Goal: Understand process/instructions: Learn how to perform a task or action

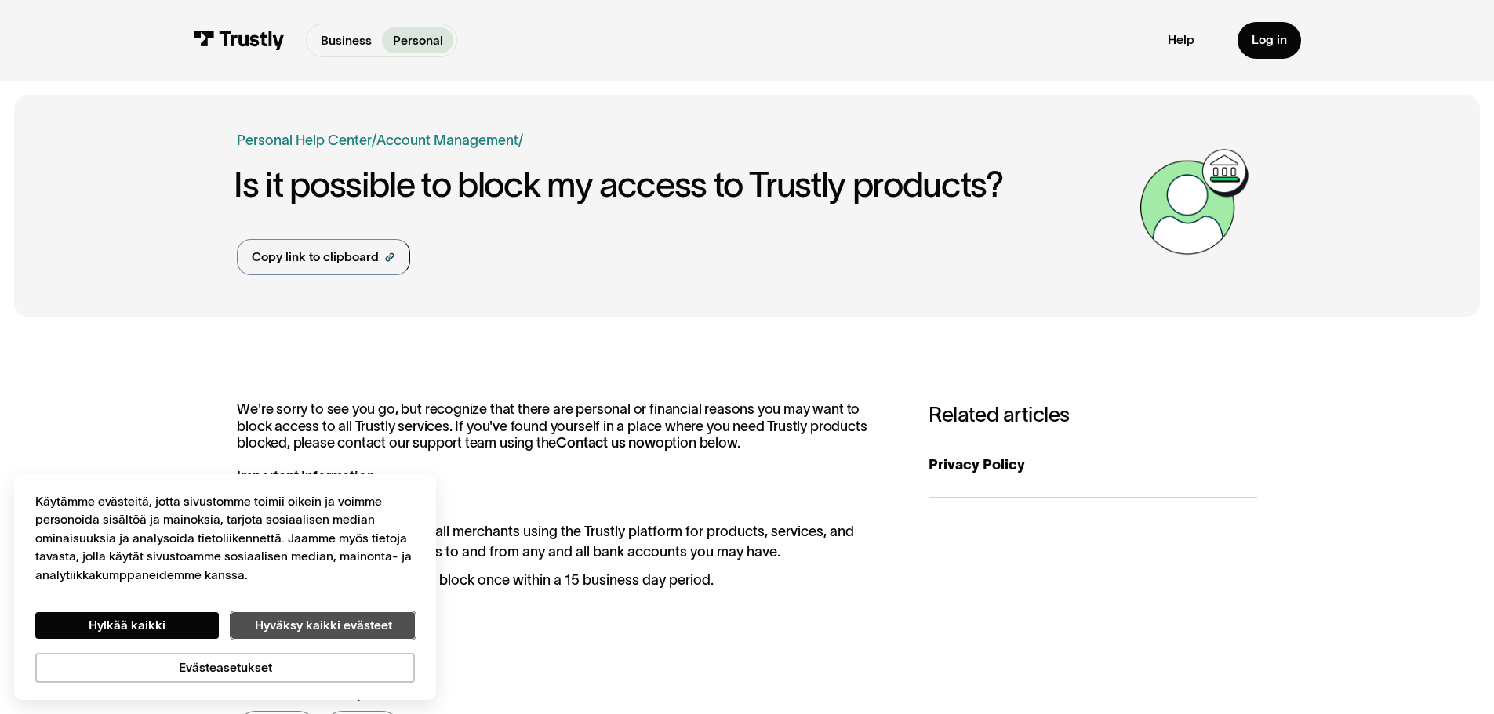
click at [304, 631] on button "Hyväksy kaikki evästeet" at bounding box center [323, 625] width 184 height 27
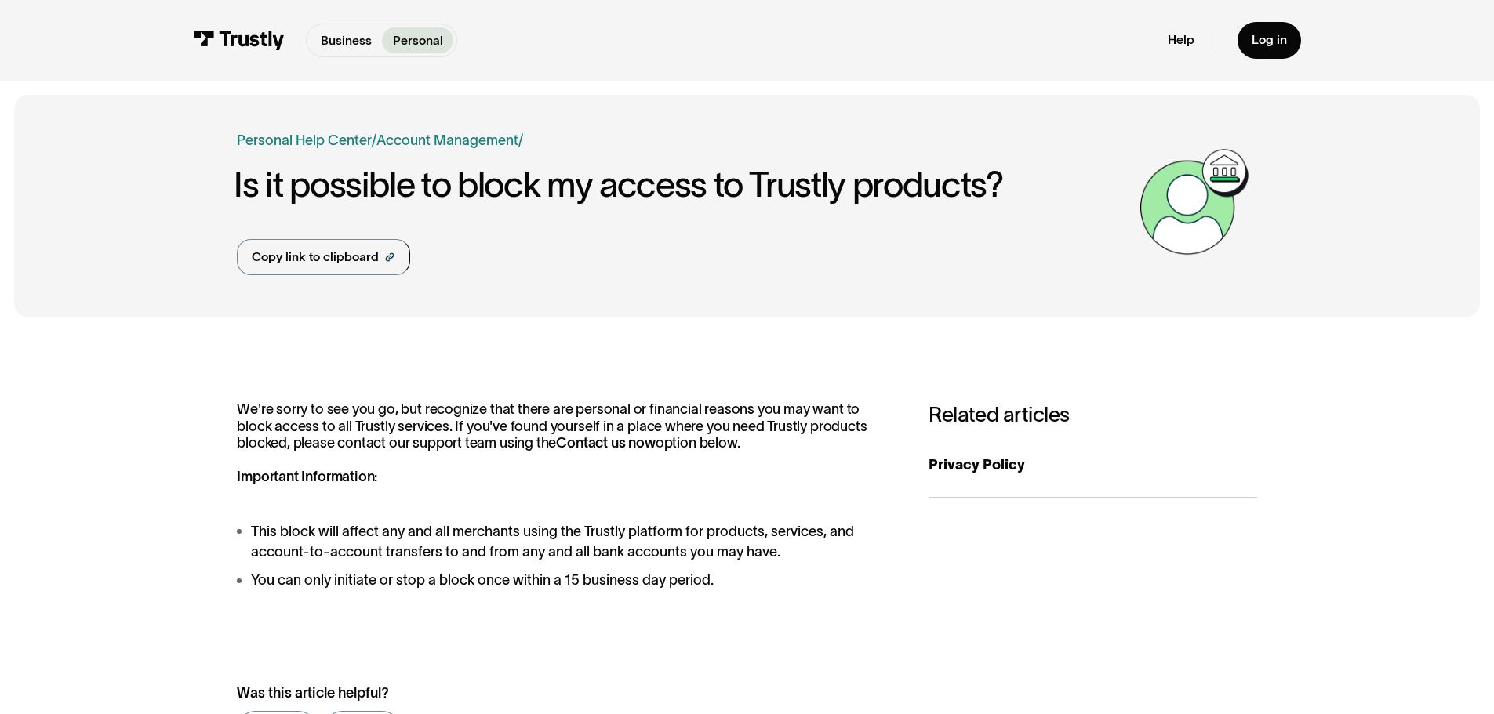
click at [314, 435] on p "We're sorry to see you go, but recognize that there are personal or financial r…" at bounding box center [565, 444] width 656 height 85
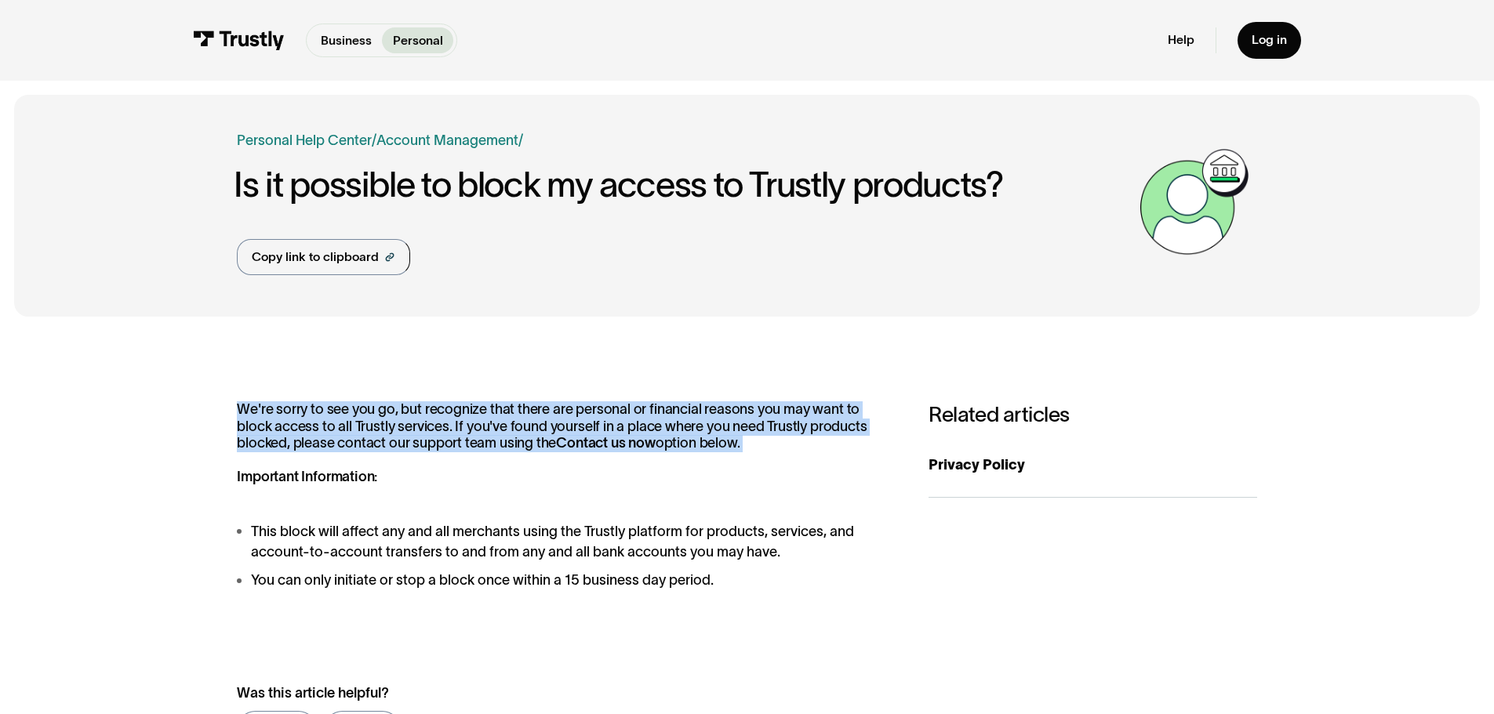
click at [314, 435] on p "We're sorry to see you go, but recognize that there are personal or financial r…" at bounding box center [565, 444] width 656 height 85
click at [343, 435] on p "We're sorry to see you go, but recognize that there are personal or financial r…" at bounding box center [565, 444] width 656 height 85
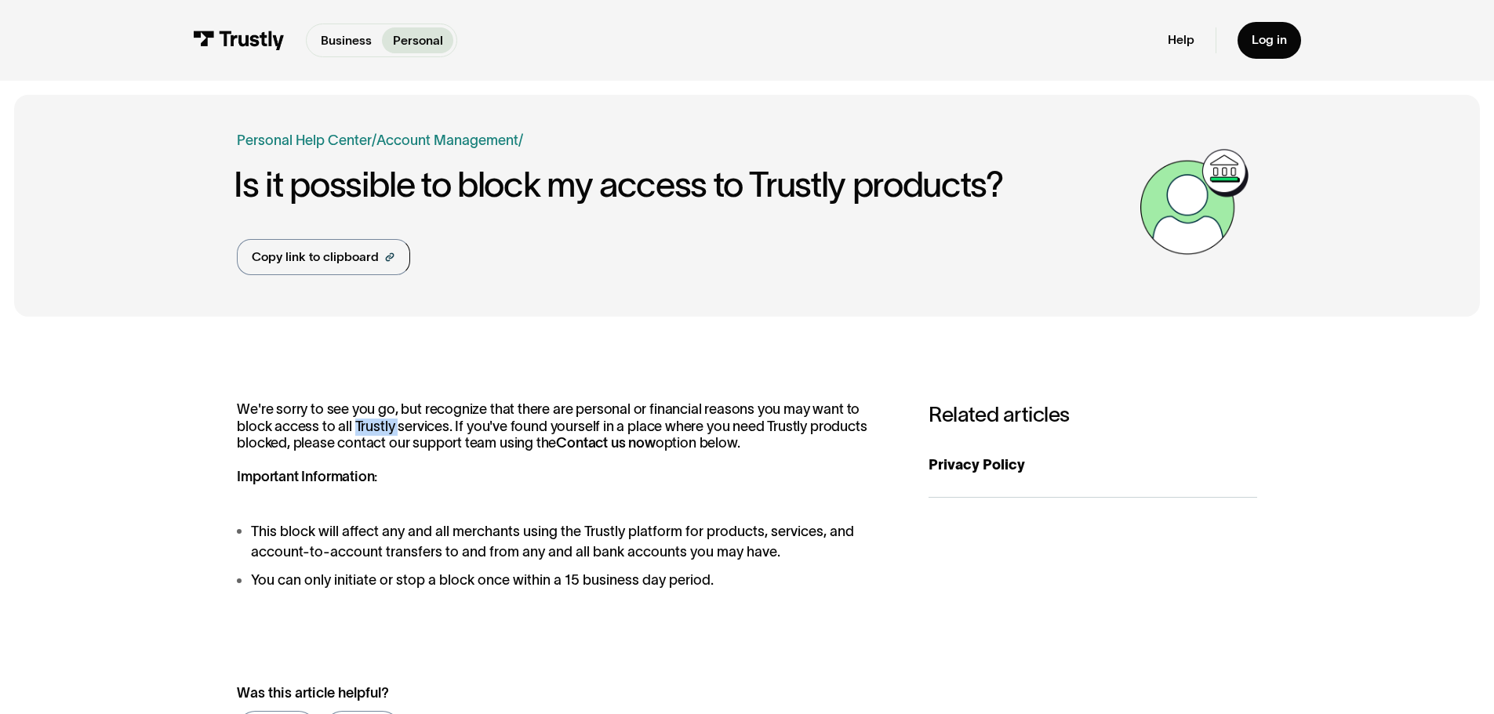
click at [343, 435] on p "We're sorry to see you go, but recognize that there are personal or financial r…" at bounding box center [565, 444] width 656 height 85
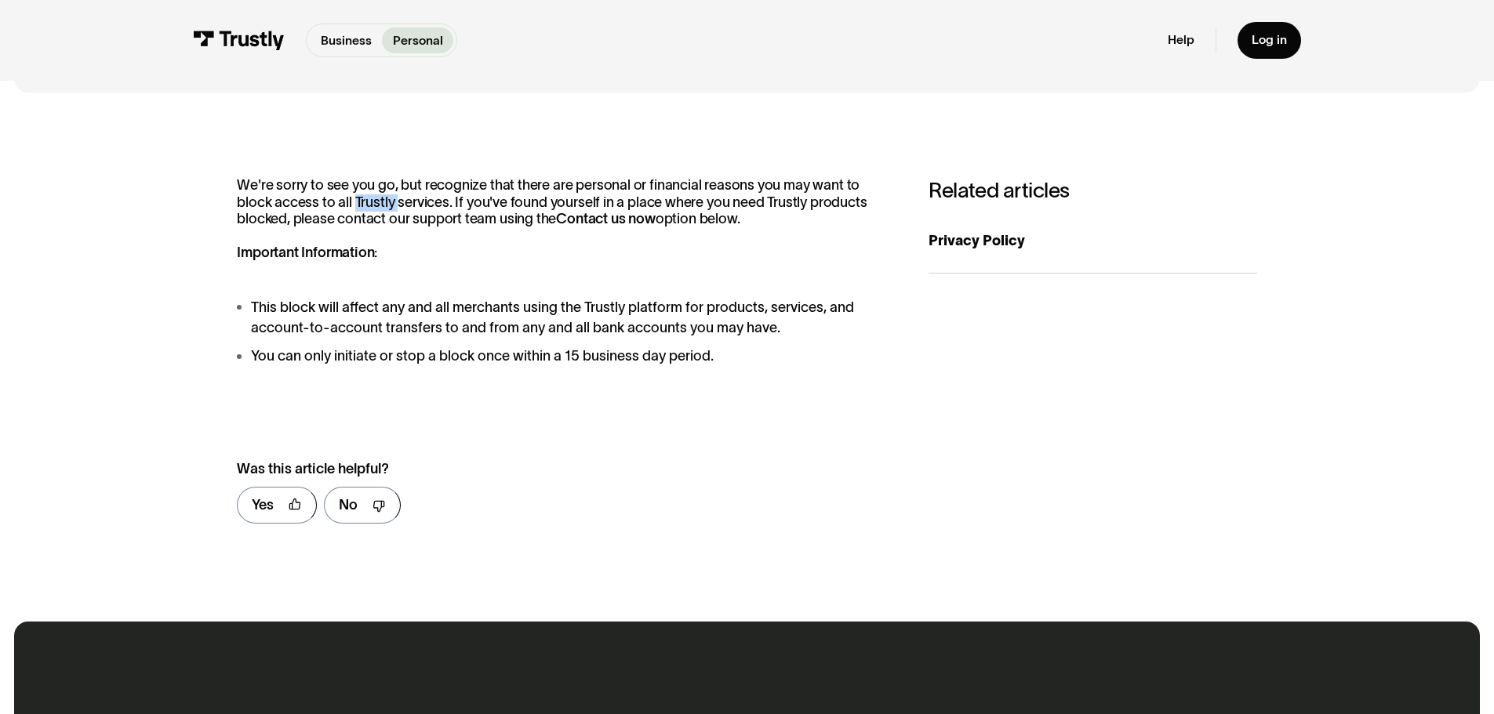
scroll to position [235, 0]
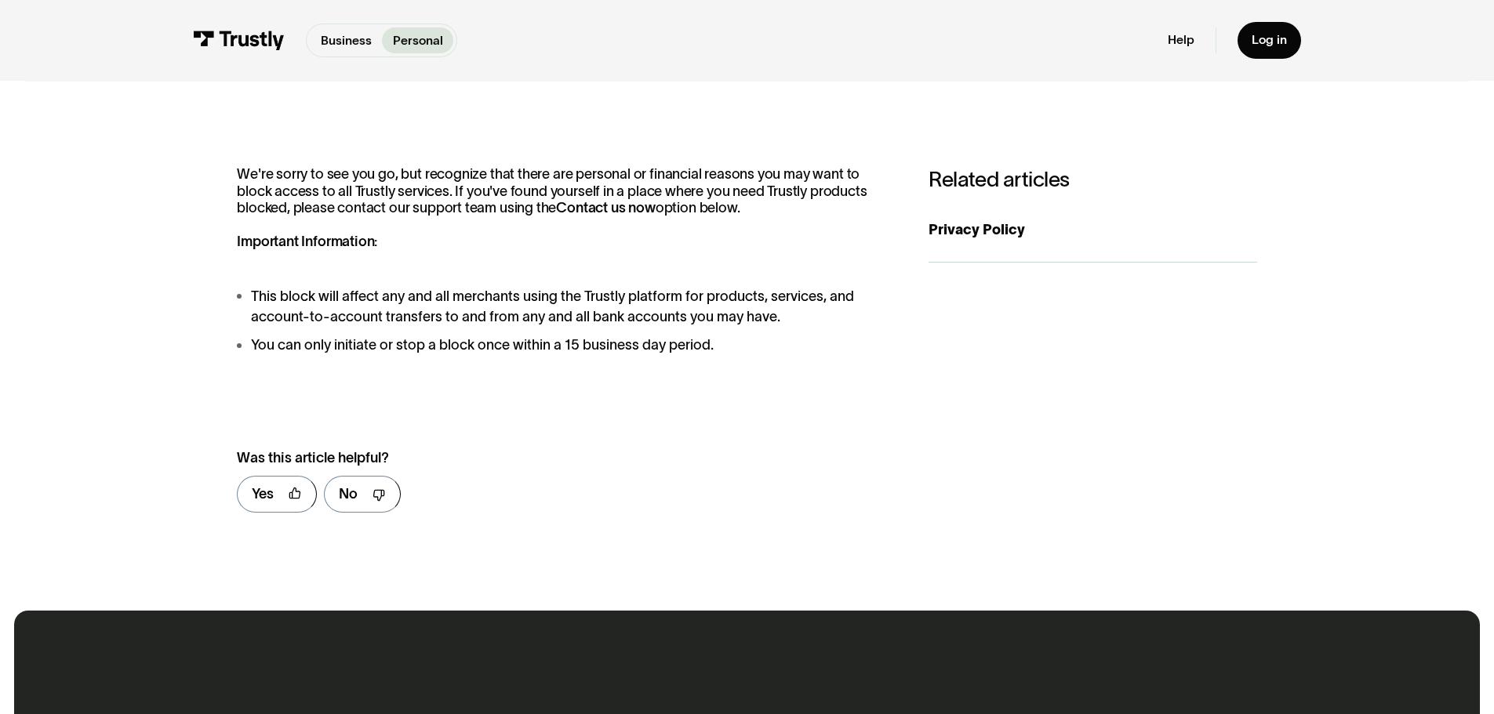
click at [456, 307] on li "This block will affect any and all merchants using the Trustly platform for pro…" at bounding box center [565, 307] width 656 height 42
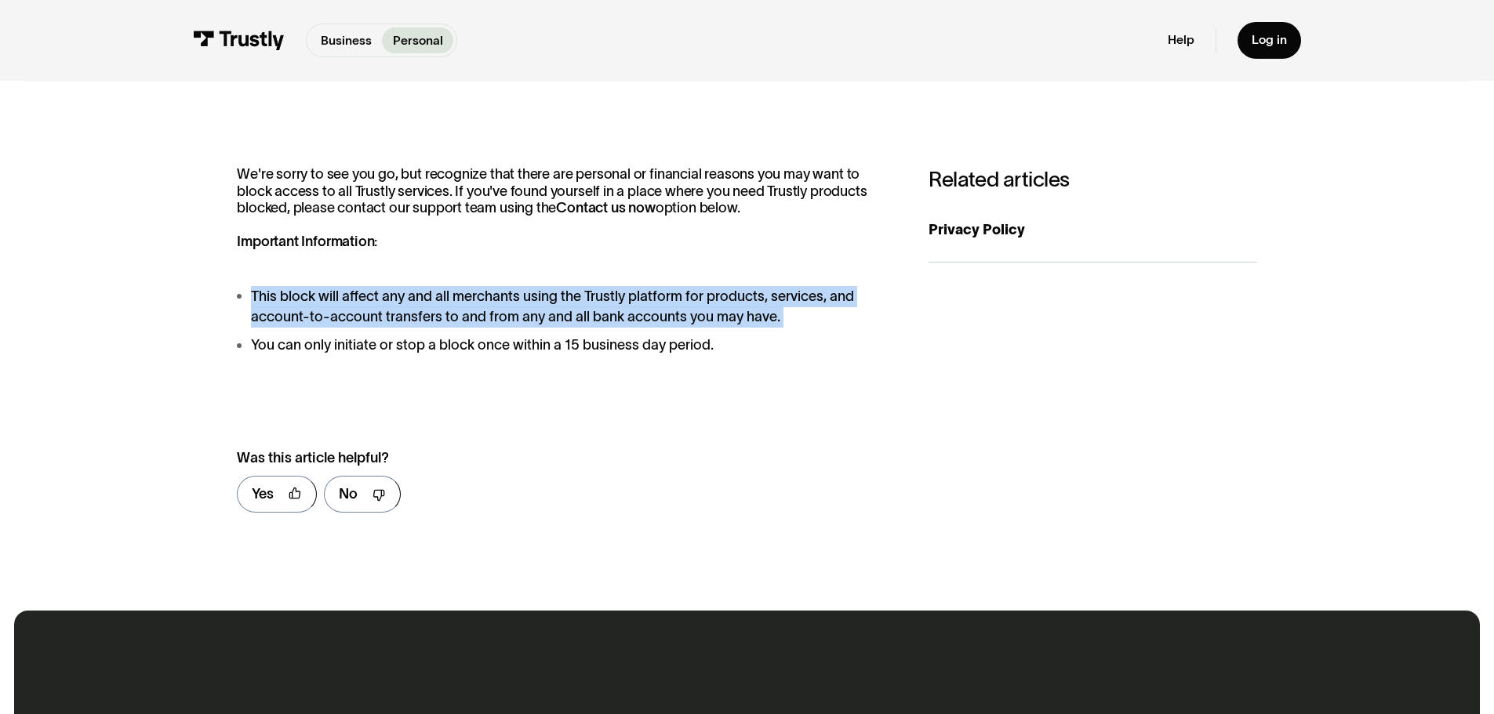
click at [456, 307] on li "This block will affect any and all merchants using the Trustly platform for pro…" at bounding box center [565, 307] width 656 height 42
click at [446, 322] on li "This block will affect any and all merchants using the Trustly platform for pro…" at bounding box center [565, 307] width 656 height 42
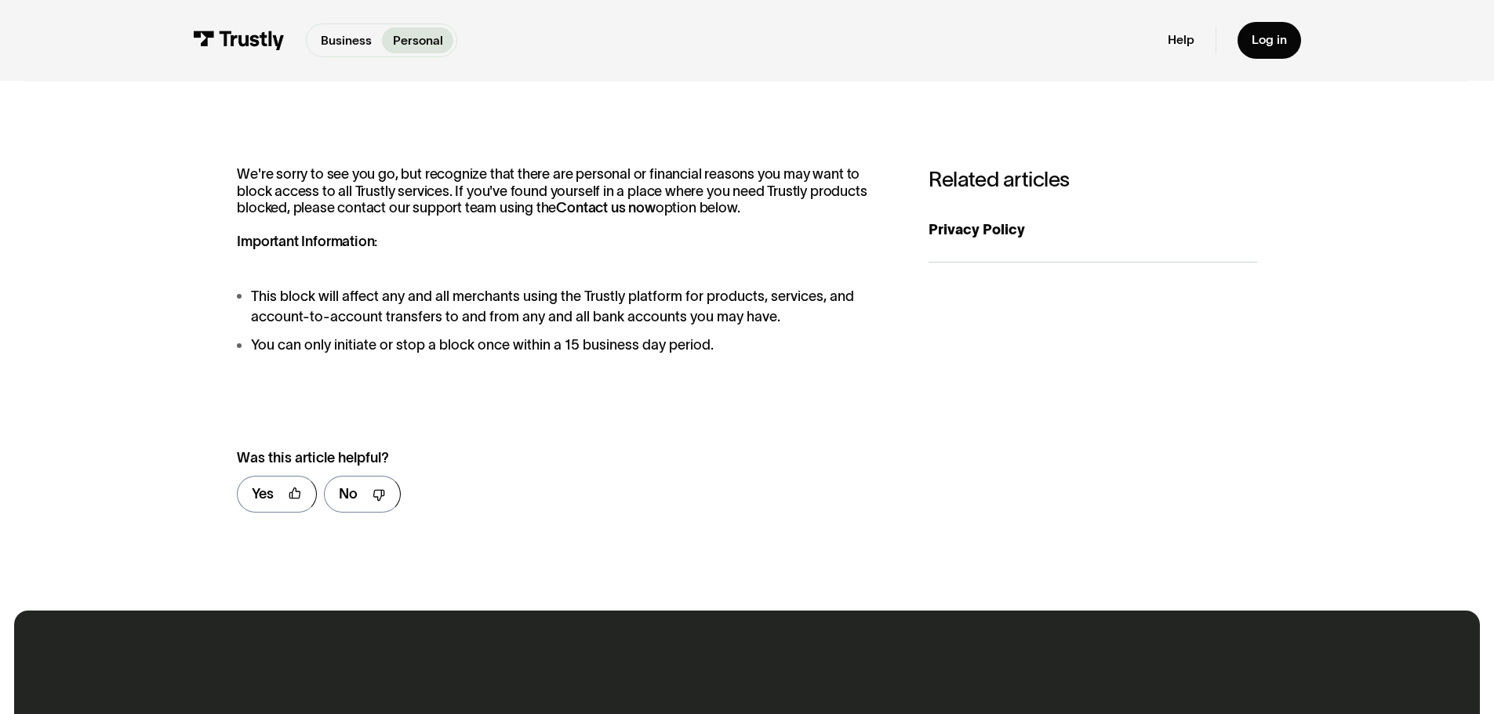
click at [526, 345] on li "You can only initiate or stop a block once within a 15 business day period." at bounding box center [565, 345] width 656 height 21
click at [514, 368] on div "**********" at bounding box center [746, 346] width 1019 height 360
click at [525, 352] on li "You can only initiate or stop a block once within a 15 business day period." at bounding box center [565, 345] width 656 height 21
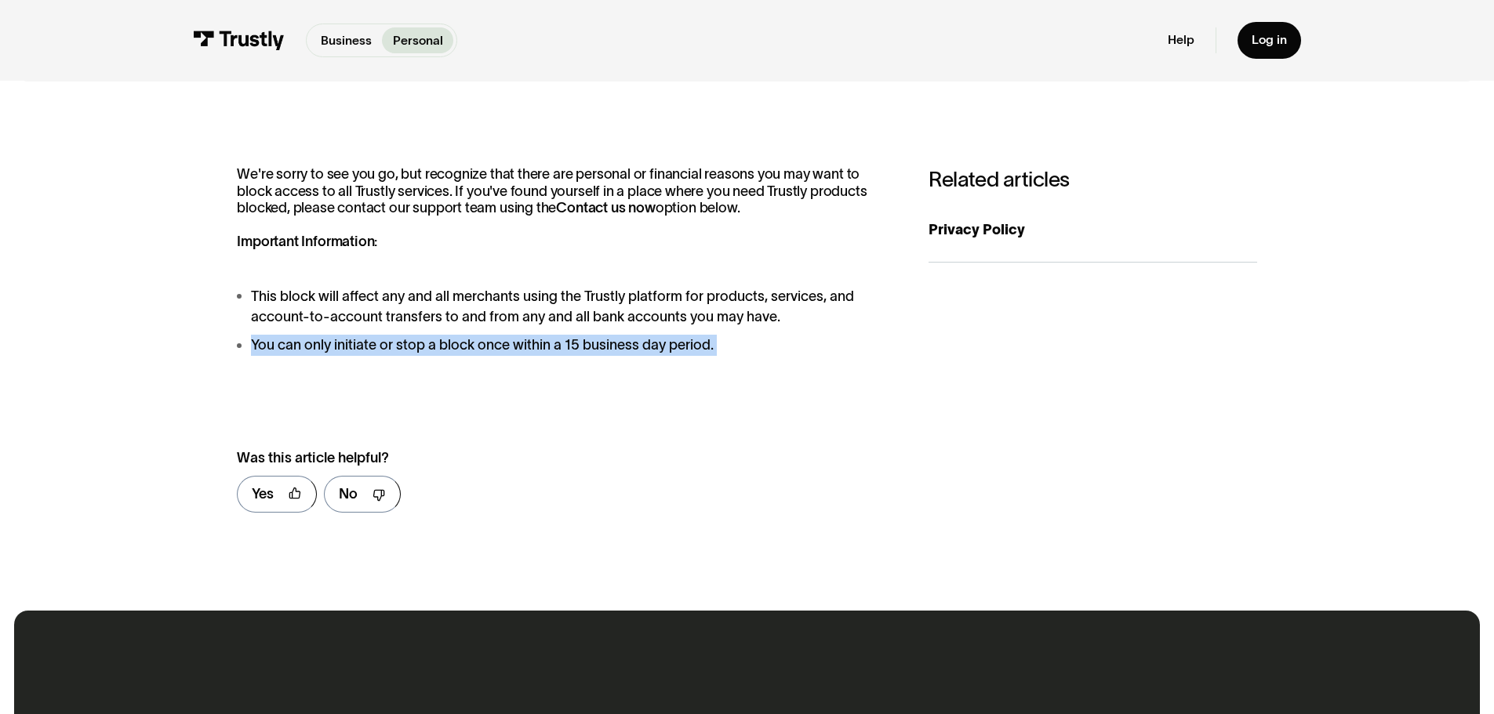
click at [524, 369] on div "**********" at bounding box center [746, 346] width 1019 height 360
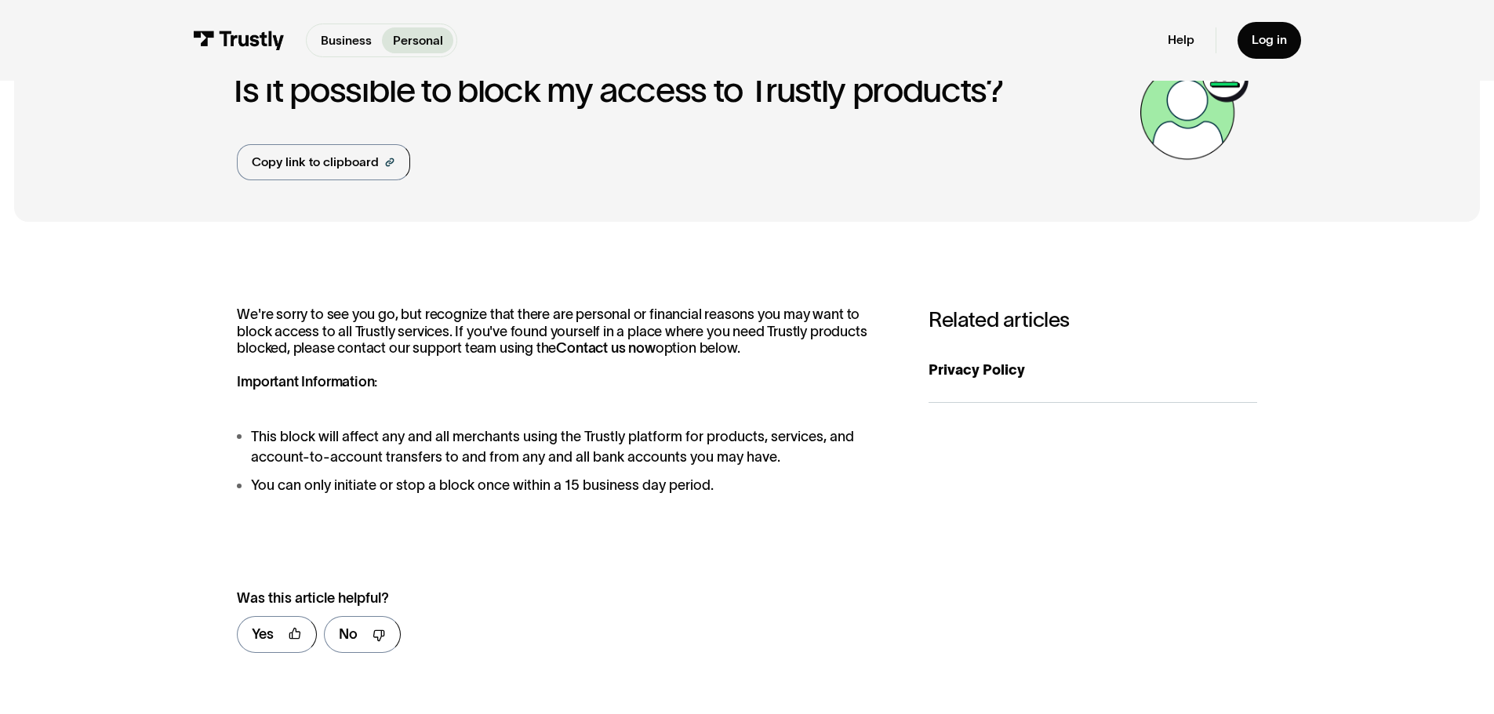
scroll to position [78, 0]
